Goal: Task Accomplishment & Management: Use online tool/utility

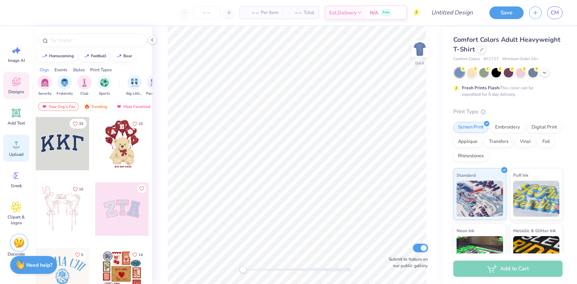
click at [18, 153] on span "Upload" at bounding box center [16, 155] width 14 height 6
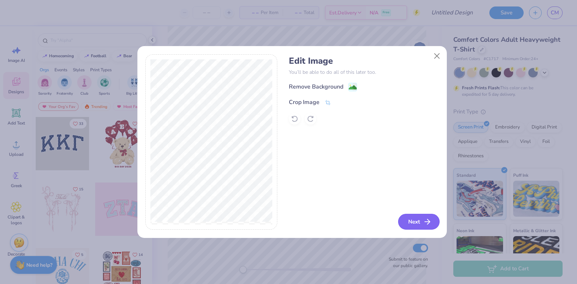
click at [414, 218] on button "Next" at bounding box center [418, 222] width 41 height 16
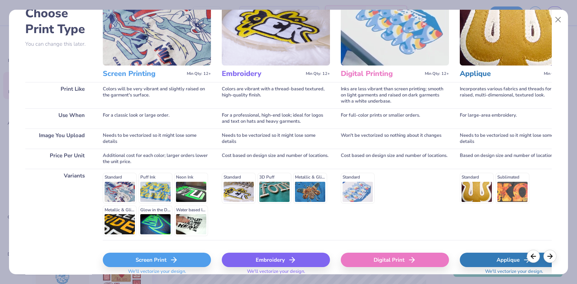
scroll to position [74, 0]
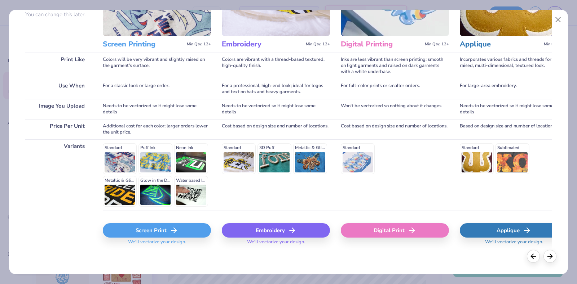
click at [124, 159] on div "Standard Puff Ink Neon Ink Metallic & Glitter Ink Glow in the Dark Ink Water ba…" at bounding box center [157, 174] width 108 height 63
click at [140, 224] on div "Screen Print" at bounding box center [157, 230] width 108 height 14
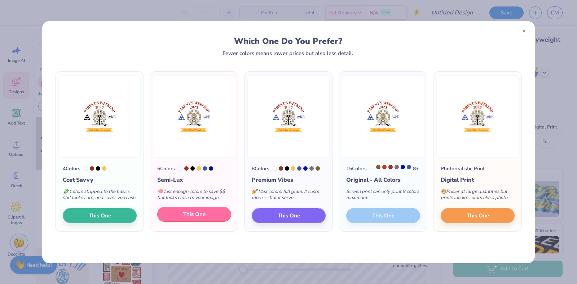
click at [185, 222] on button "This One" at bounding box center [194, 214] width 74 height 15
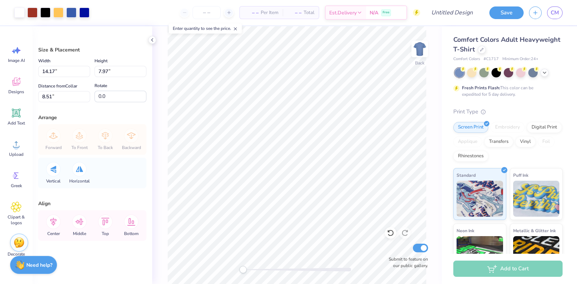
click at [426, 88] on div "Back Submit to feature on our public gallery." at bounding box center [296, 155] width 289 height 258
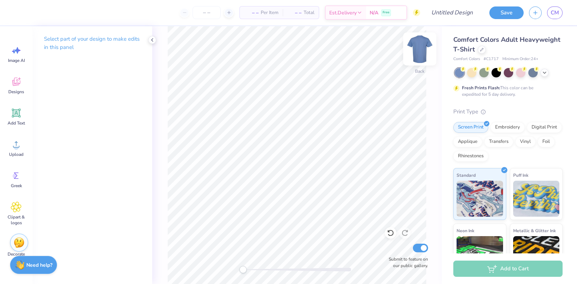
click at [416, 49] on img at bounding box center [419, 49] width 29 height 29
click at [17, 152] on span "Upload" at bounding box center [16, 155] width 14 height 6
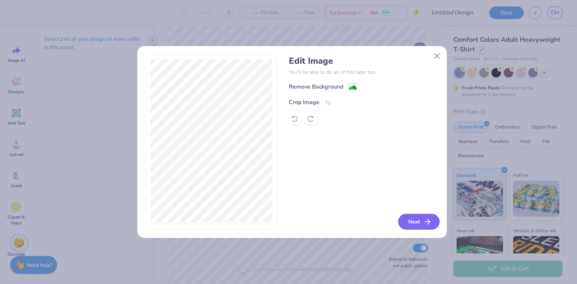
click at [404, 217] on button "Next" at bounding box center [418, 222] width 41 height 16
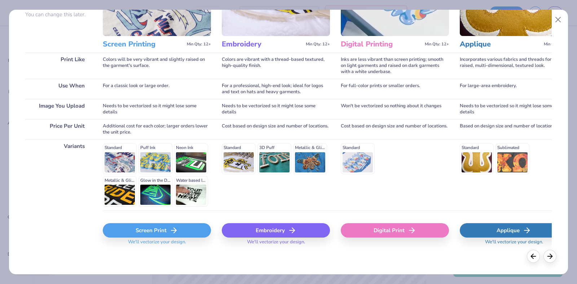
click at [151, 237] on div "Screen Print" at bounding box center [157, 230] width 108 height 14
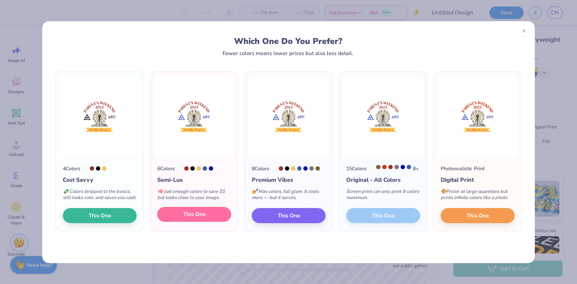
click at [205, 219] on span "This One" at bounding box center [194, 214] width 22 height 8
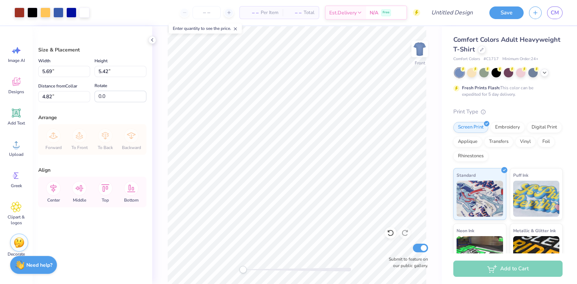
type input "4.82"
type input "9.72"
type input "9.27"
type input "4.48"
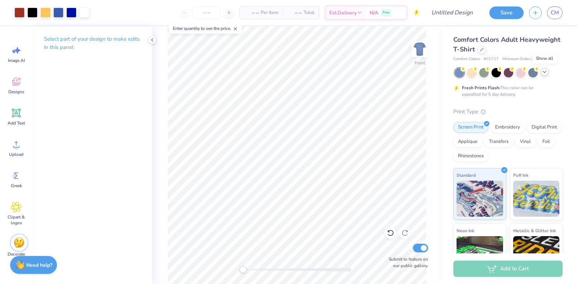
click at [544, 74] on icon at bounding box center [544, 72] width 6 height 6
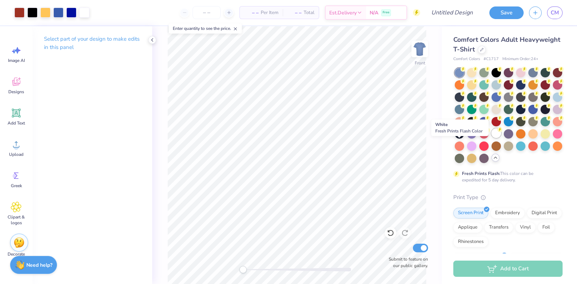
click at [491, 138] on div at bounding box center [495, 133] width 9 height 9
click at [420, 49] on img at bounding box center [419, 49] width 29 height 29
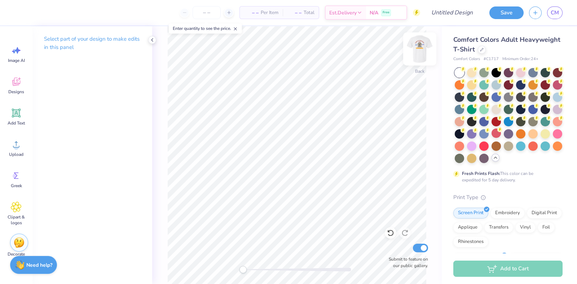
click at [427, 53] on img at bounding box center [419, 49] width 29 height 29
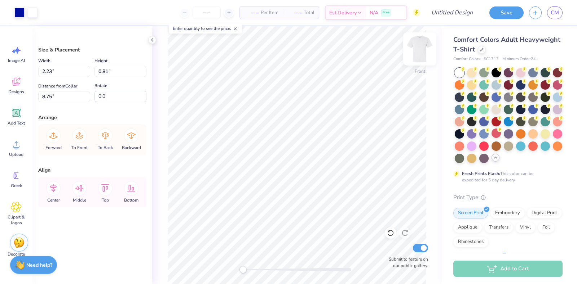
click at [419, 52] on img at bounding box center [419, 49] width 29 height 29
type input "4.43"
click at [415, 51] on img at bounding box center [419, 49] width 29 height 29
click at [421, 46] on img at bounding box center [419, 49] width 29 height 29
type input "5.52"
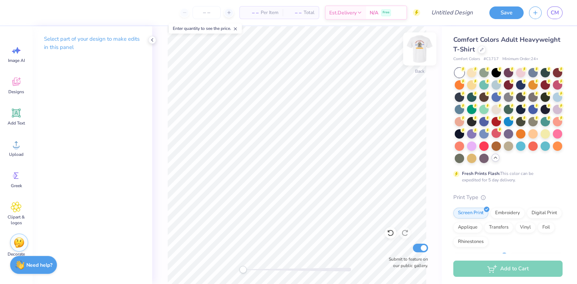
click at [412, 46] on div at bounding box center [419, 48] width 33 height 33
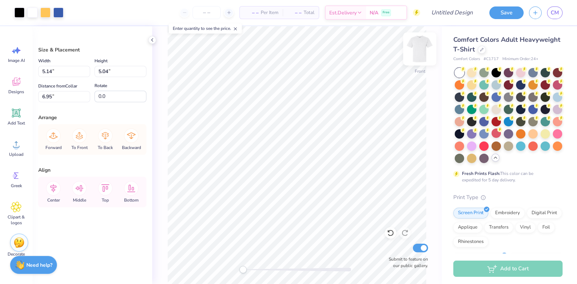
click at [422, 50] on img at bounding box center [419, 49] width 29 height 29
click at [415, 52] on img at bounding box center [419, 49] width 29 height 29
click at [413, 50] on img at bounding box center [419, 49] width 29 height 29
click at [421, 49] on img at bounding box center [419, 49] width 29 height 29
click at [420, 54] on img at bounding box center [419, 49] width 29 height 29
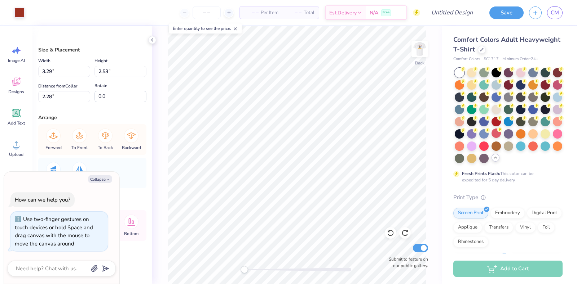
type textarea "x"
type input "2.49"
type input "2.44"
type input "2.52"
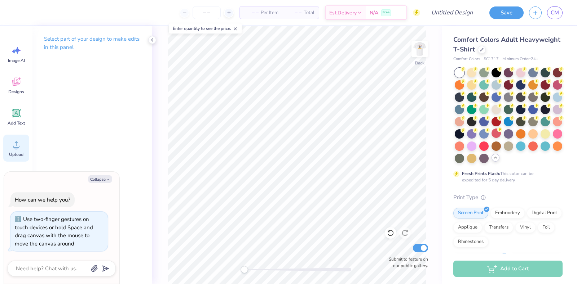
click at [11, 135] on div "Upload" at bounding box center [16, 148] width 26 height 27
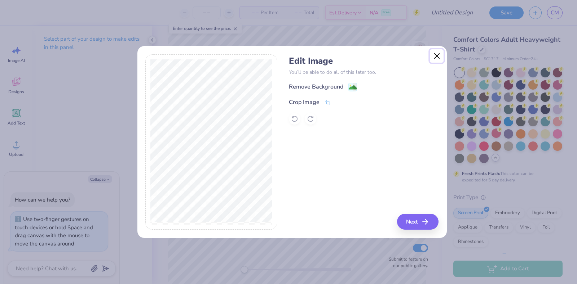
click at [435, 52] on button "Close" at bounding box center [437, 56] width 14 height 14
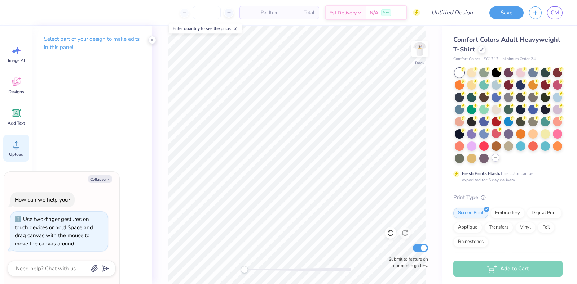
click at [4, 149] on div "Upload" at bounding box center [16, 148] width 26 height 27
click at [17, 146] on circle at bounding box center [16, 147] width 5 height 5
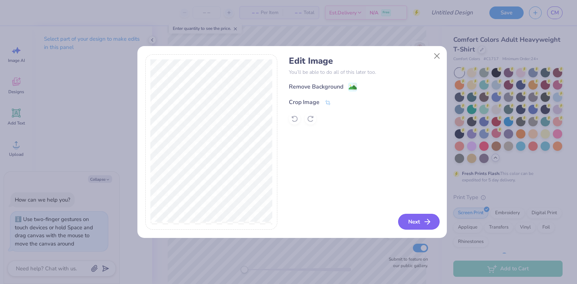
click at [414, 219] on button "Next" at bounding box center [418, 222] width 41 height 16
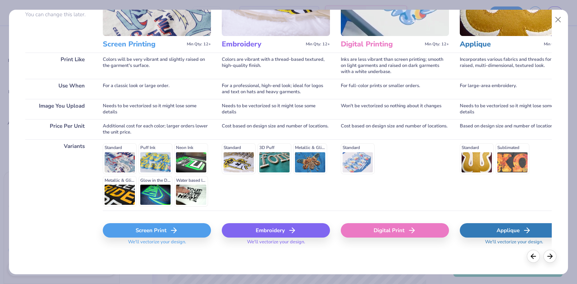
click at [164, 231] on div "Screen Print" at bounding box center [157, 230] width 108 height 14
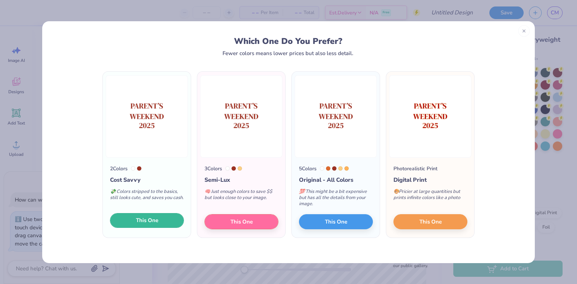
click at [145, 215] on button "This One" at bounding box center [147, 220] width 74 height 15
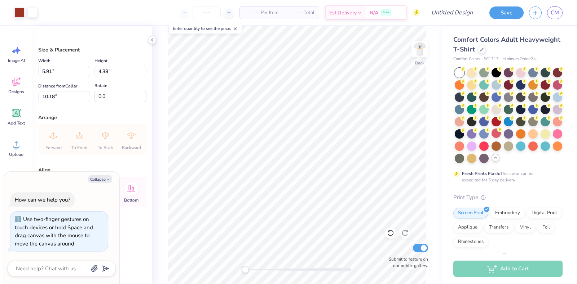
type textarea "x"
type input "3.41"
type input "2.53"
type input "12.03"
type textarea "x"
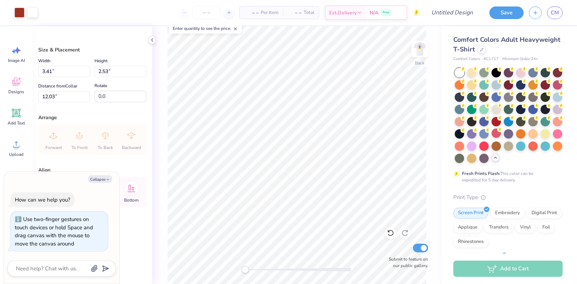
type input "4.44"
type textarea "x"
type input "3.44"
type textarea "x"
type input "4.62"
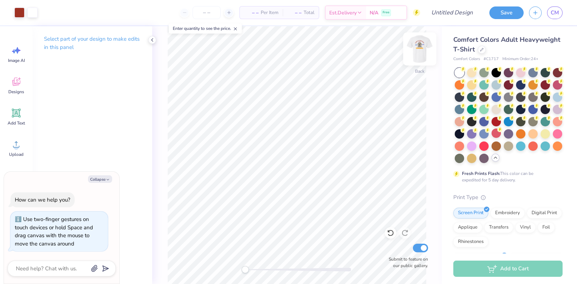
click at [424, 45] on img at bounding box center [419, 49] width 29 height 29
type textarea "x"
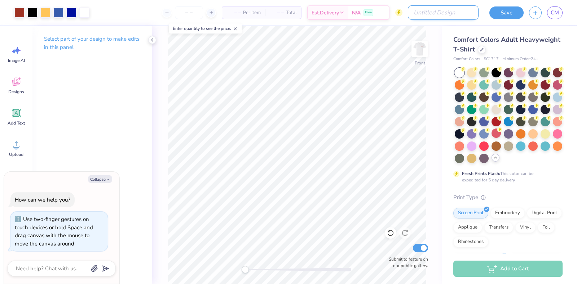
click at [459, 13] on input "Design Title" at bounding box center [443, 12] width 71 height 14
type input "P"
type textarea "x"
type input "Pa"
type textarea "x"
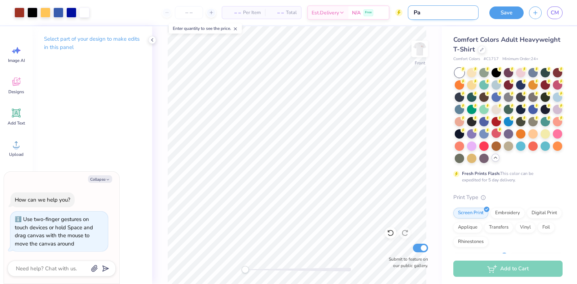
type input "Par"
type textarea "x"
type input "Pare"
type textarea "x"
type input "Paren"
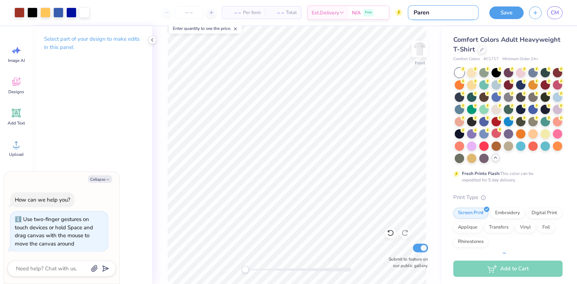
type textarea "x"
type input "Parent"
type textarea "x"
type input "Parents"
type textarea "x"
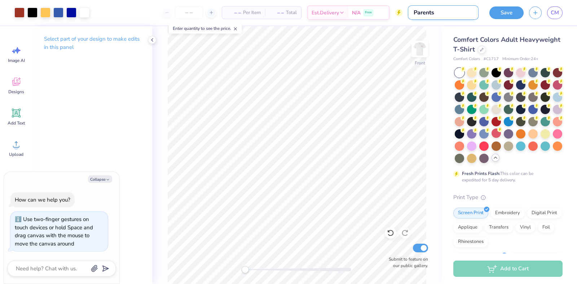
type input "Parents"
type textarea "x"
type input "Parents W"
type textarea "x"
type input "Parents We"
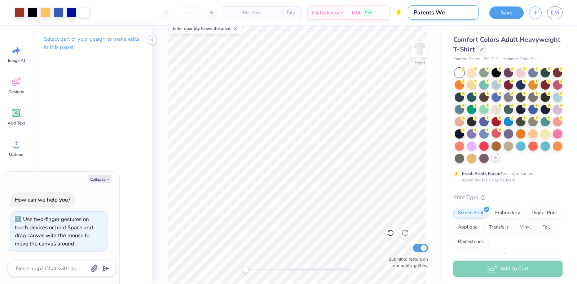
type textarea "x"
type input "Parents Wee"
type textarea "x"
type input "Parents Week"
type textarea "x"
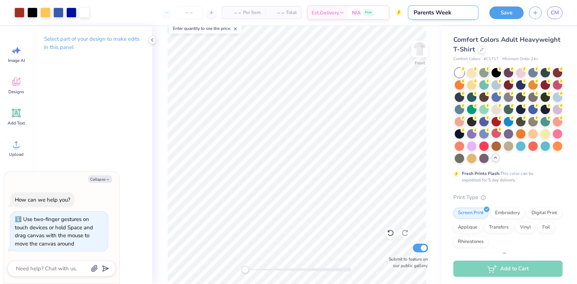
type input "Parents Weeke"
type textarea "x"
type input "Parents Weeken"
type textarea "x"
type input "Parents Weekend"
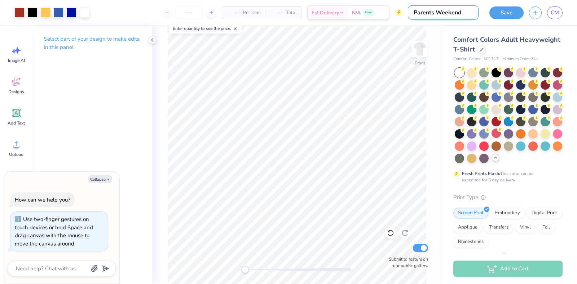
type textarea "x"
type input "Parents Weekend"
click at [493, 13] on button "Save" at bounding box center [506, 12] width 34 height 13
click at [493, 13] on div "Save" at bounding box center [506, 12] width 34 height 13
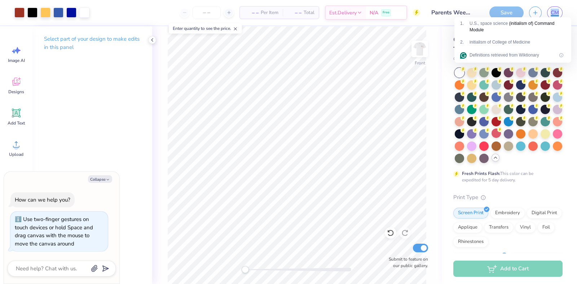
type textarea "x"
click at [212, 15] on input "number" at bounding box center [206, 12] width 28 height 13
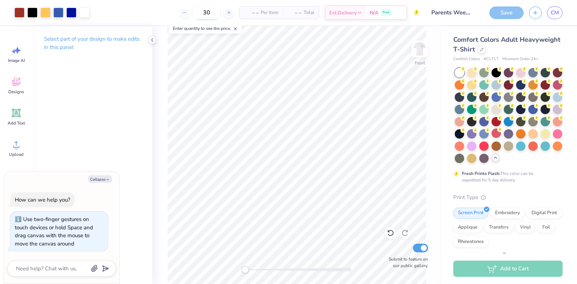
type input "30"
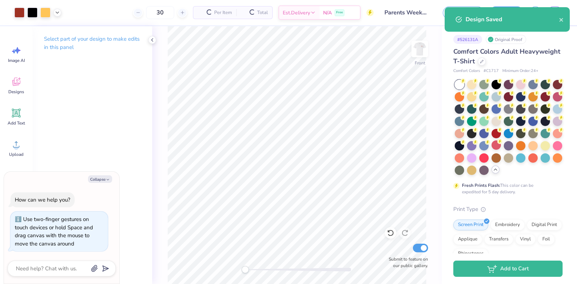
type textarea "x"
click at [151, 15] on input "30" at bounding box center [137, 12] width 28 height 13
type input "3"
type textarea "x"
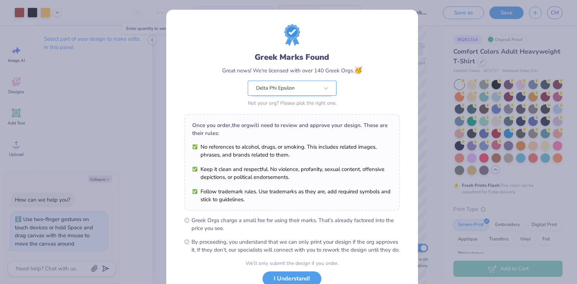
scroll to position [52, 0]
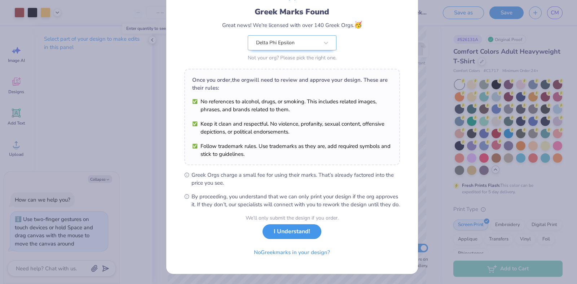
click at [275, 231] on button "I Understand!" at bounding box center [291, 231] width 59 height 15
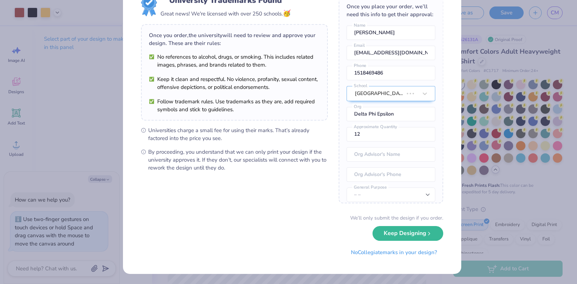
scroll to position [0, 0]
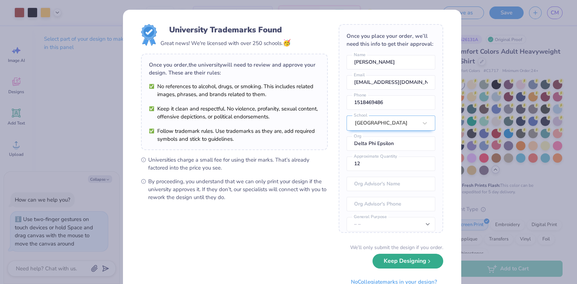
click at [375, 258] on button "Keep Designing" at bounding box center [407, 261] width 71 height 15
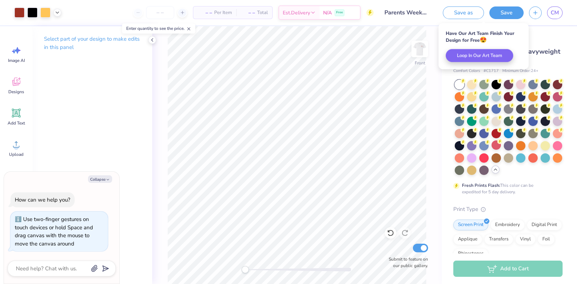
type textarea "x"
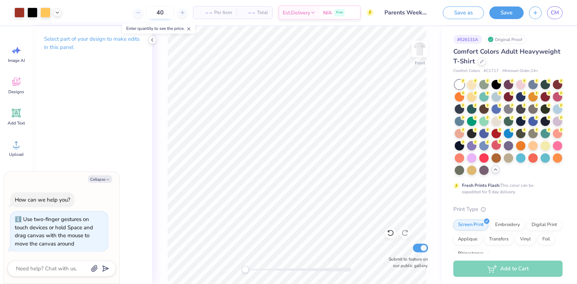
type input "40"
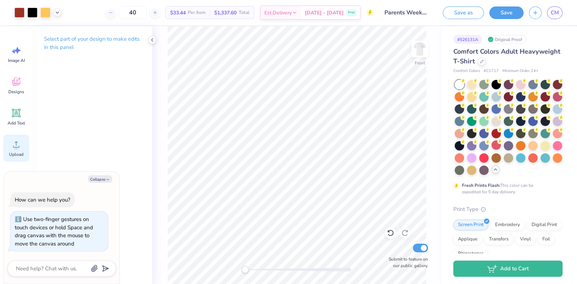
click at [18, 145] on icon at bounding box center [16, 144] width 11 height 11
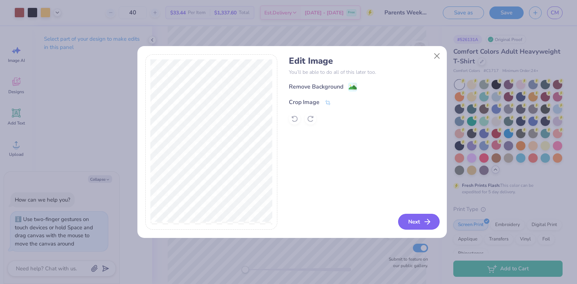
click at [423, 221] on icon "button" at bounding box center [427, 222] width 9 height 9
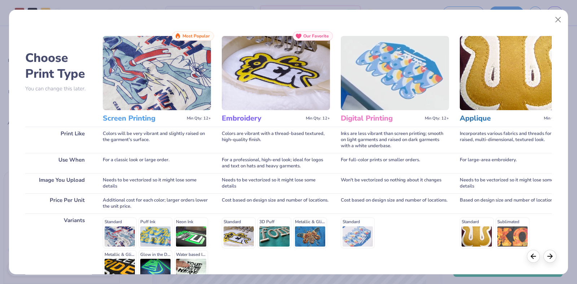
scroll to position [74, 0]
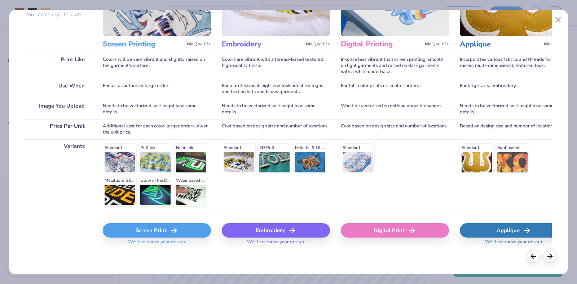
click at [155, 236] on div "Screen Print" at bounding box center [157, 230] width 108 height 14
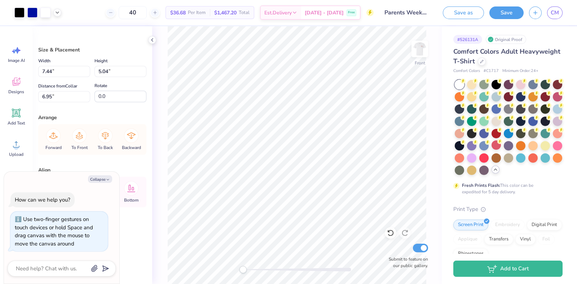
type textarea "x"
type input "14.53"
type input "10.90"
type input "12.80"
type textarea "x"
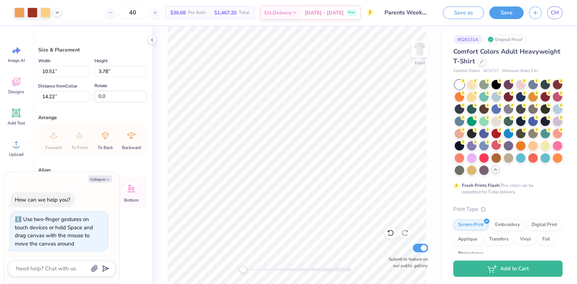
type input "3.86"
type textarea "x"
type input "4.28"
type textarea "x"
type input "4.32"
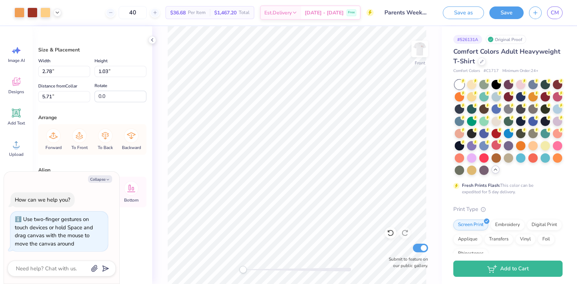
type textarea "x"
type input "5.80"
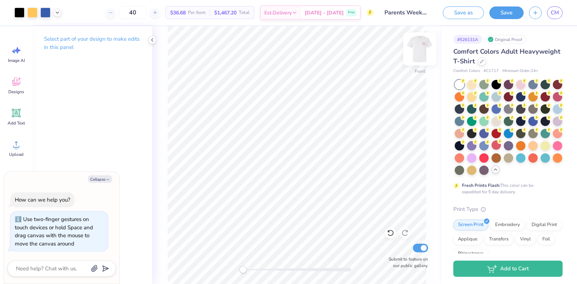
click at [421, 45] on img at bounding box center [419, 49] width 29 height 29
click at [420, 61] on img at bounding box center [419, 49] width 29 height 29
type textarea "x"
